Goal: Find specific page/section: Find specific page/section

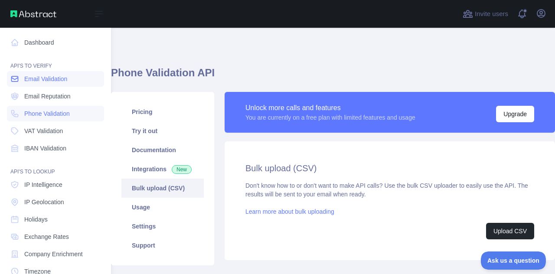
click at [56, 76] on span "Email Validation" at bounding box center [45, 79] width 43 height 9
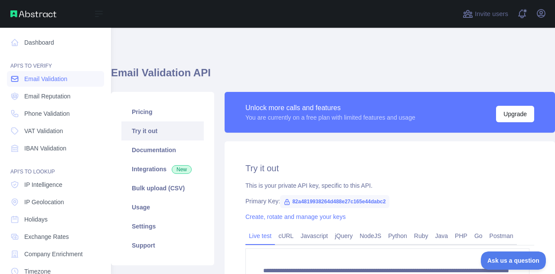
click at [56, 76] on span "Email Validation" at bounding box center [45, 79] width 43 height 9
